Goal: Connect with others: Connect with others

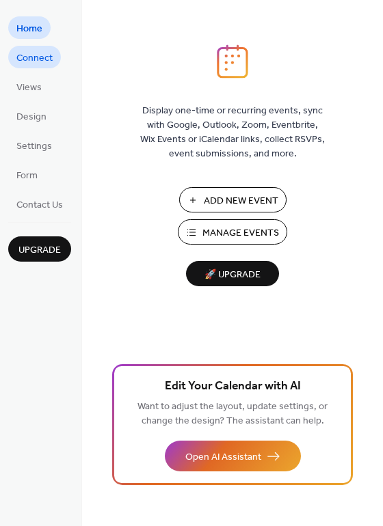
click at [39, 64] on span "Connect" at bounding box center [34, 58] width 36 height 14
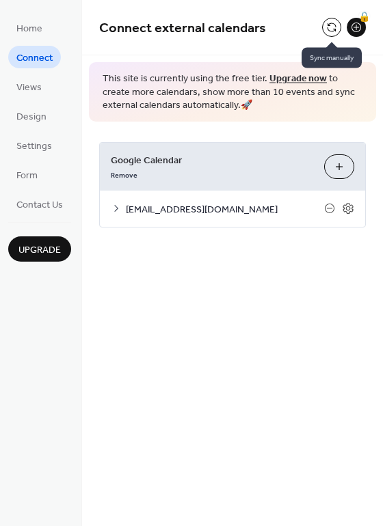
click at [329, 27] on button at bounding box center [331, 27] width 19 height 19
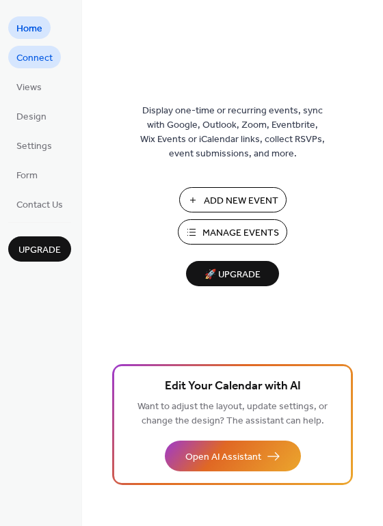
click at [46, 51] on span "Connect" at bounding box center [34, 58] width 36 height 14
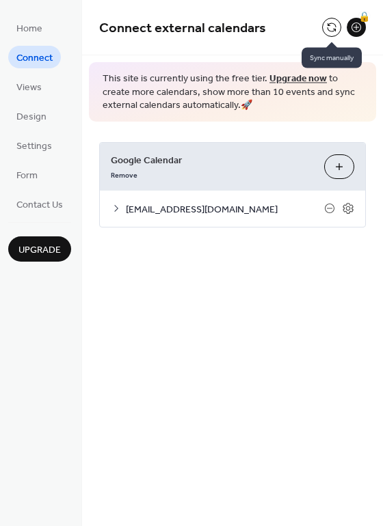
click at [335, 30] on button at bounding box center [331, 27] width 19 height 19
